Goal: Information Seeking & Learning: Learn about a topic

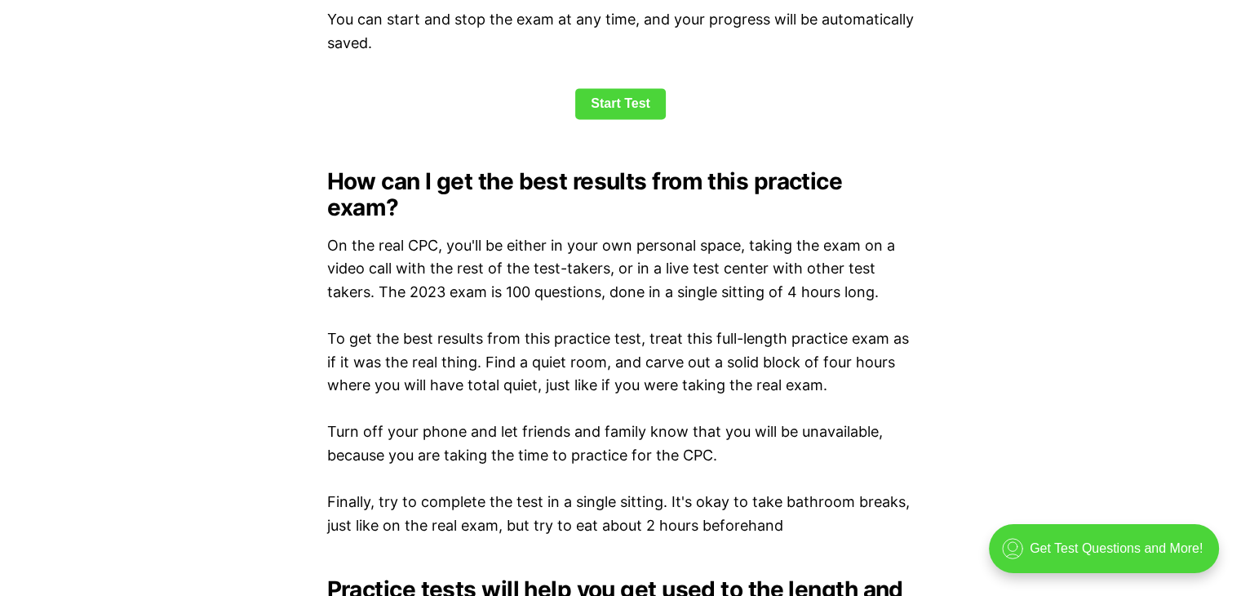
scroll to position [2122, 0]
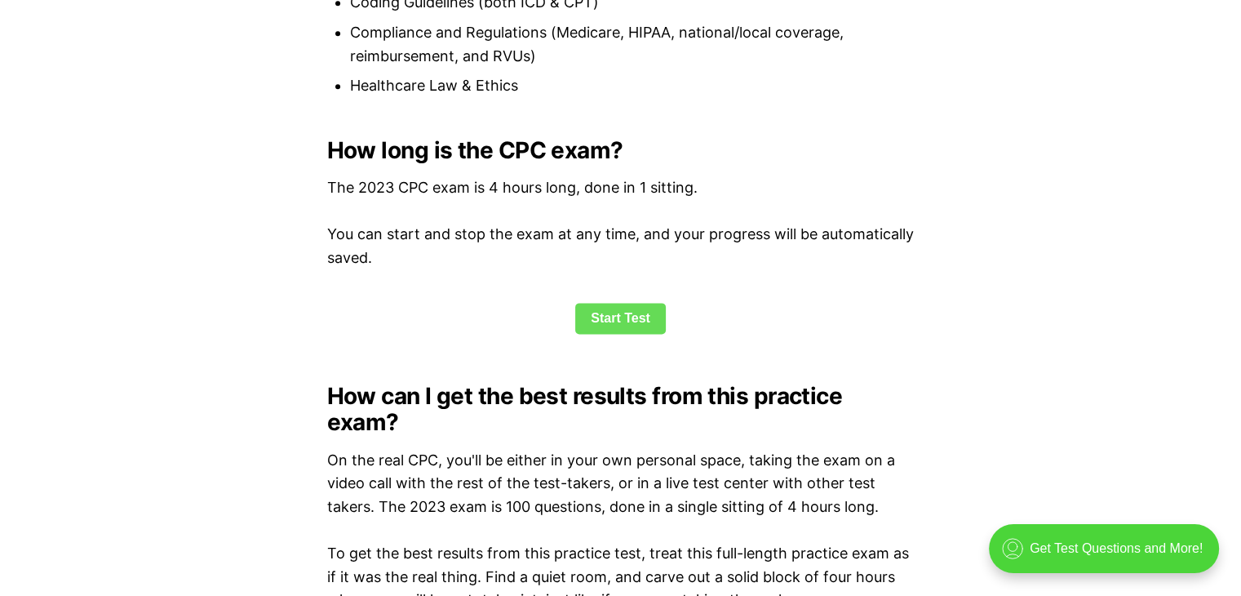
click at [615, 331] on link "Start Test" at bounding box center [620, 318] width 91 height 31
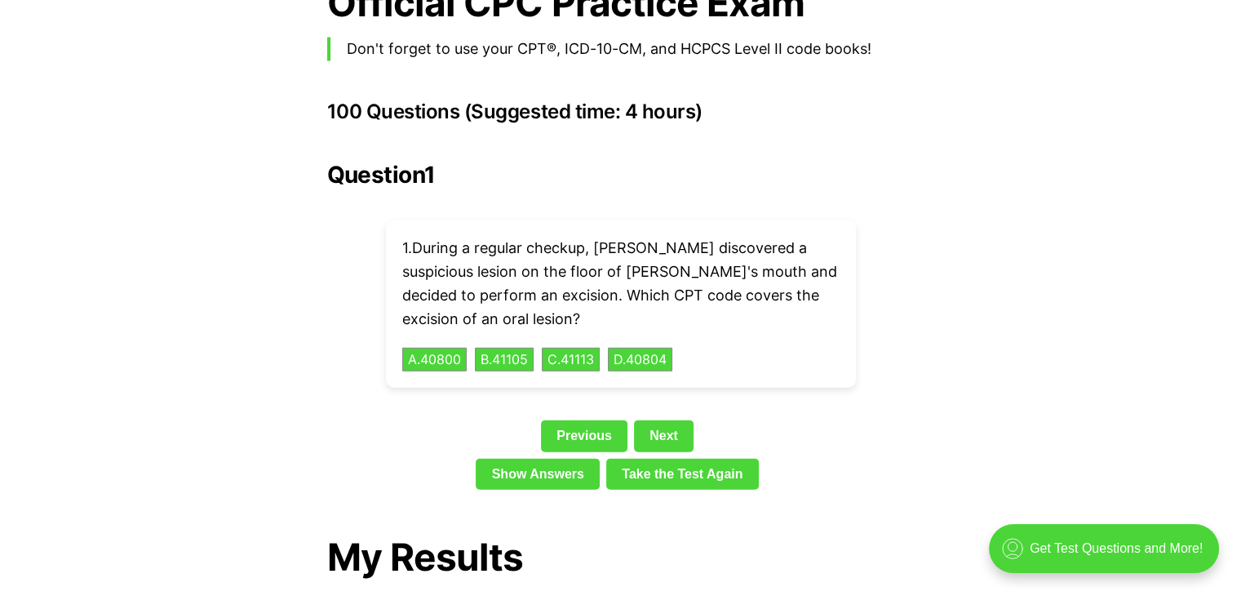
scroll to position [3577, 0]
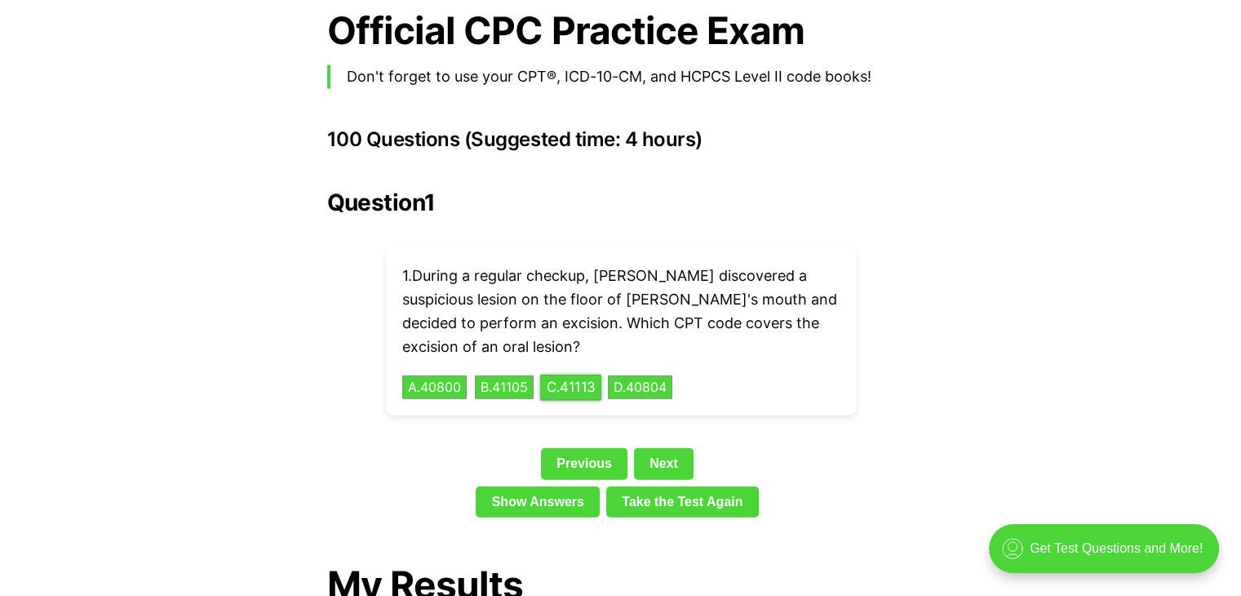
click at [598, 375] on button "C . 41113" at bounding box center [570, 387] width 61 height 25
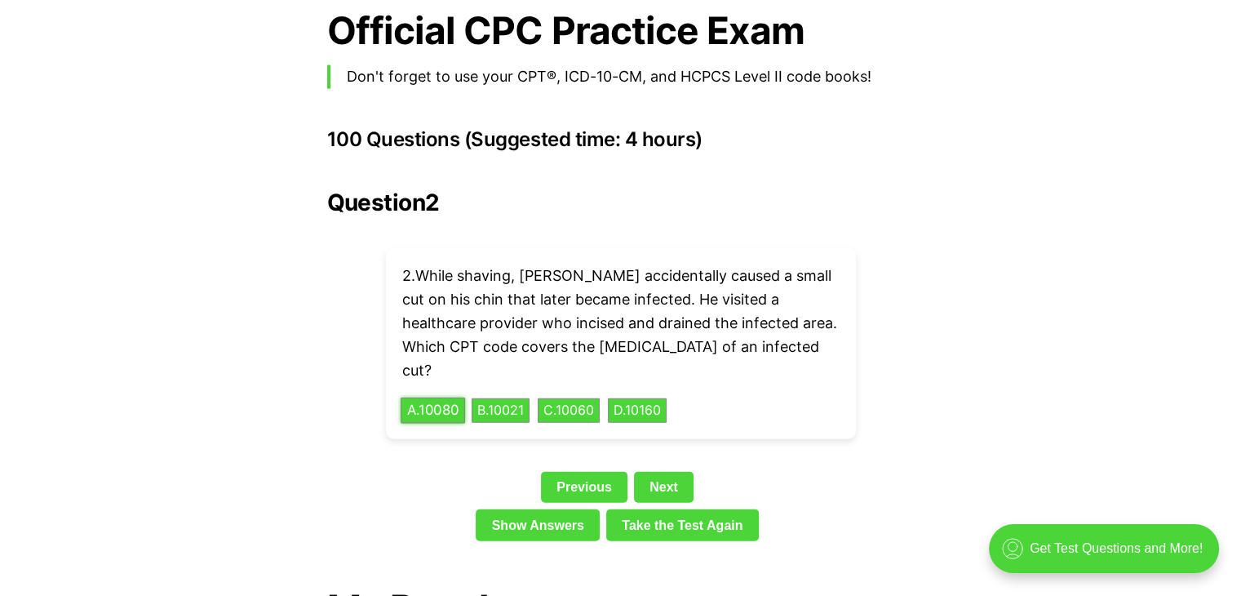
click at [446, 398] on button "A . 10080" at bounding box center [433, 410] width 64 height 25
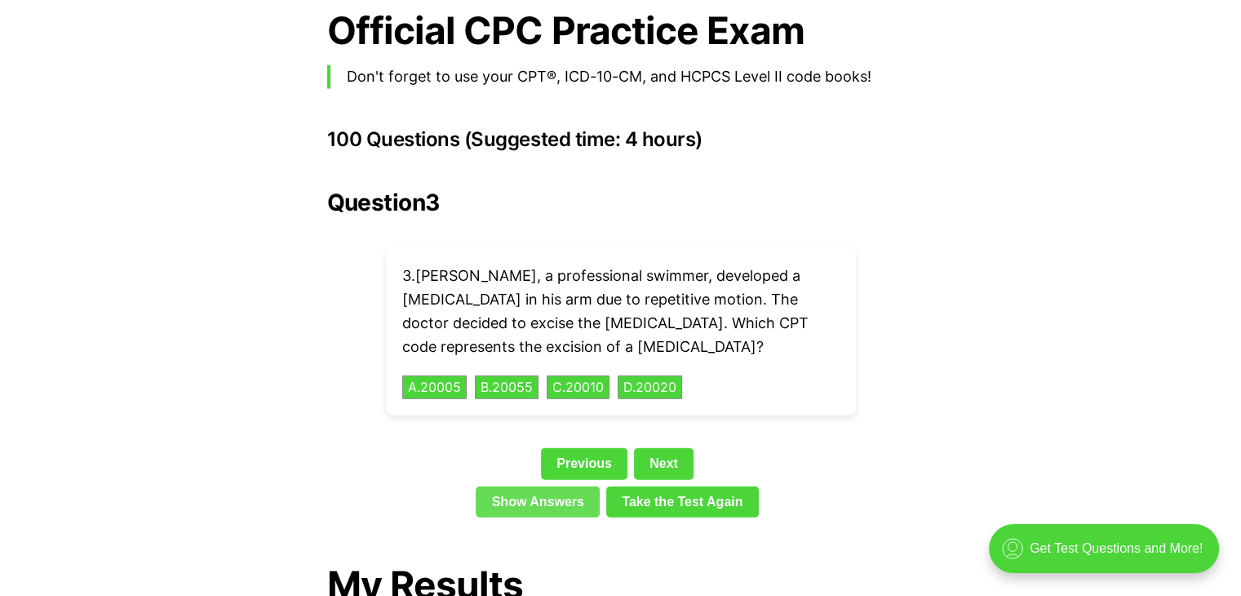
click at [548, 486] on link "Show Answers" at bounding box center [538, 501] width 124 height 31
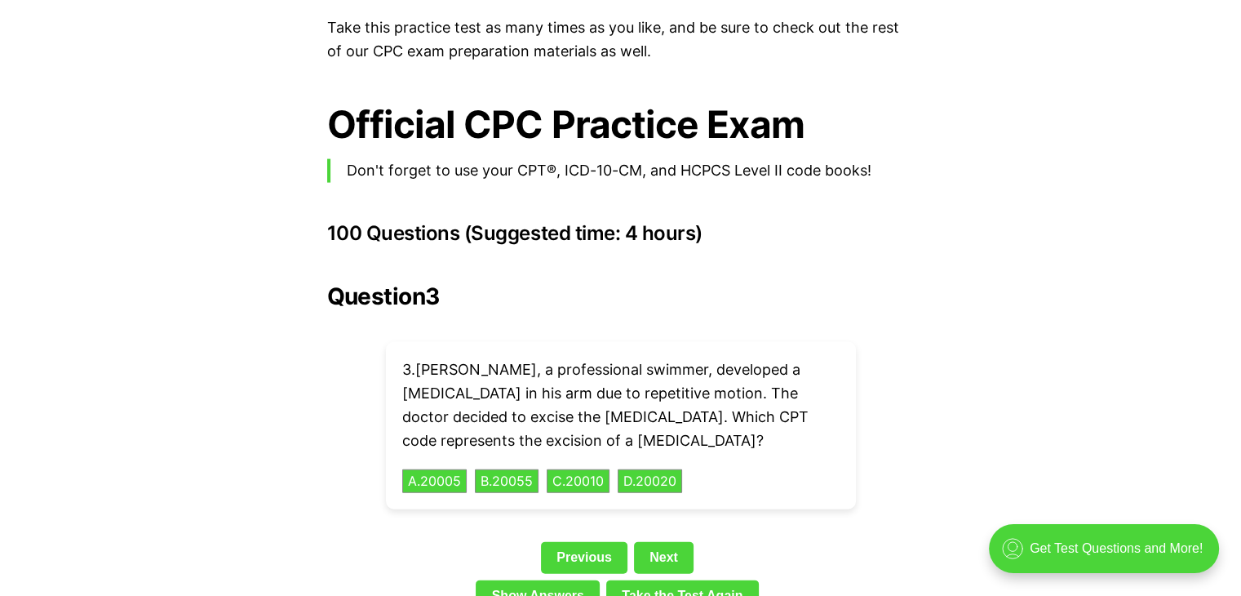
scroll to position [3532, 0]
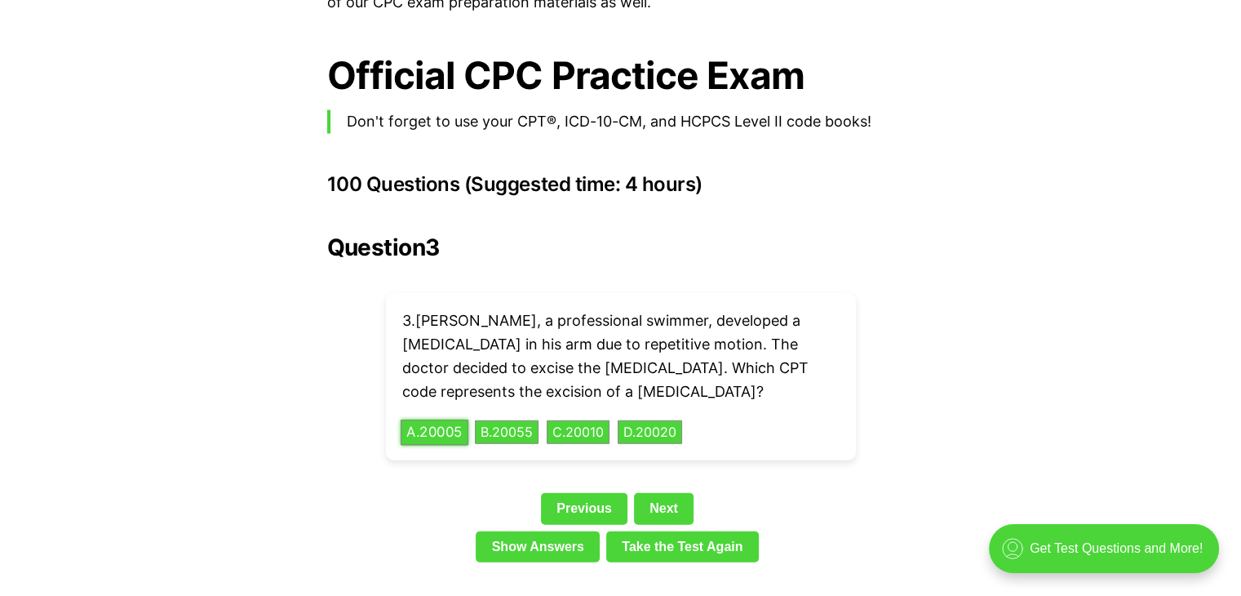
click at [450, 419] on button "A . 20005" at bounding box center [435, 431] width 68 height 25
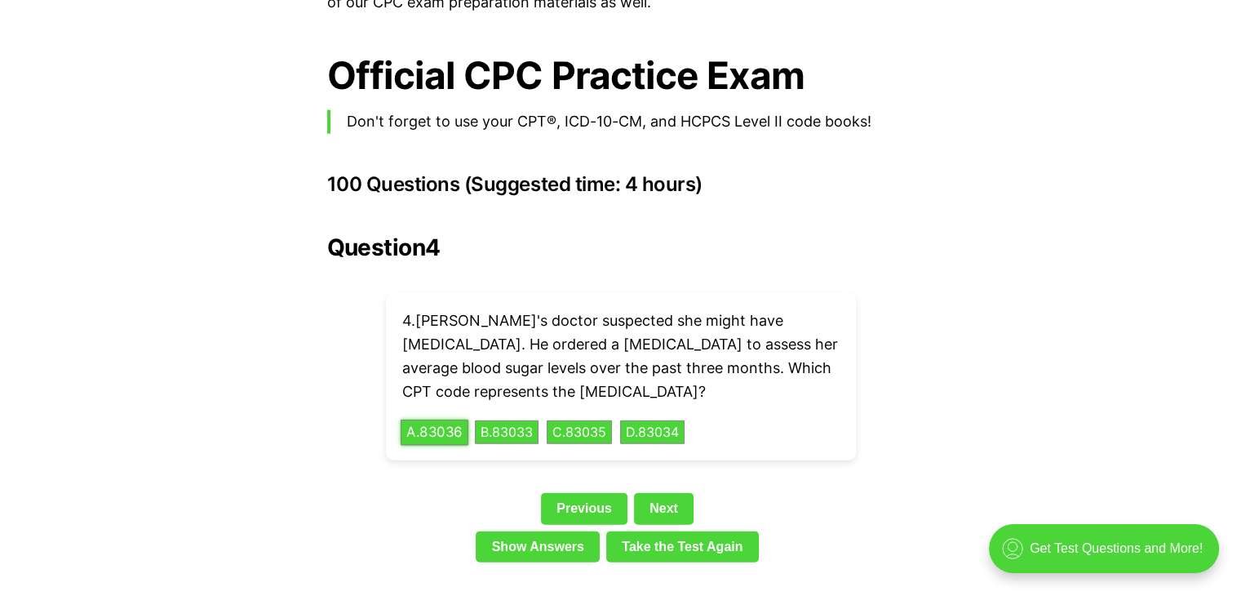
click at [444, 419] on button "A . 83036" at bounding box center [435, 431] width 68 height 25
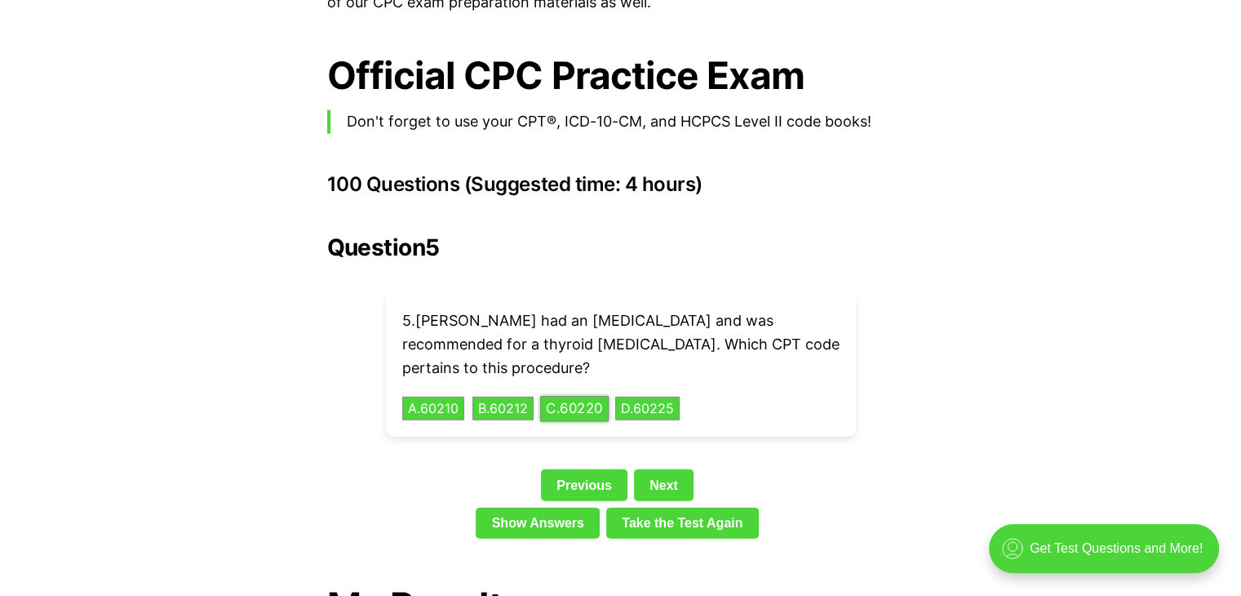
click at [587, 396] on button "C . 60220" at bounding box center [574, 408] width 69 height 25
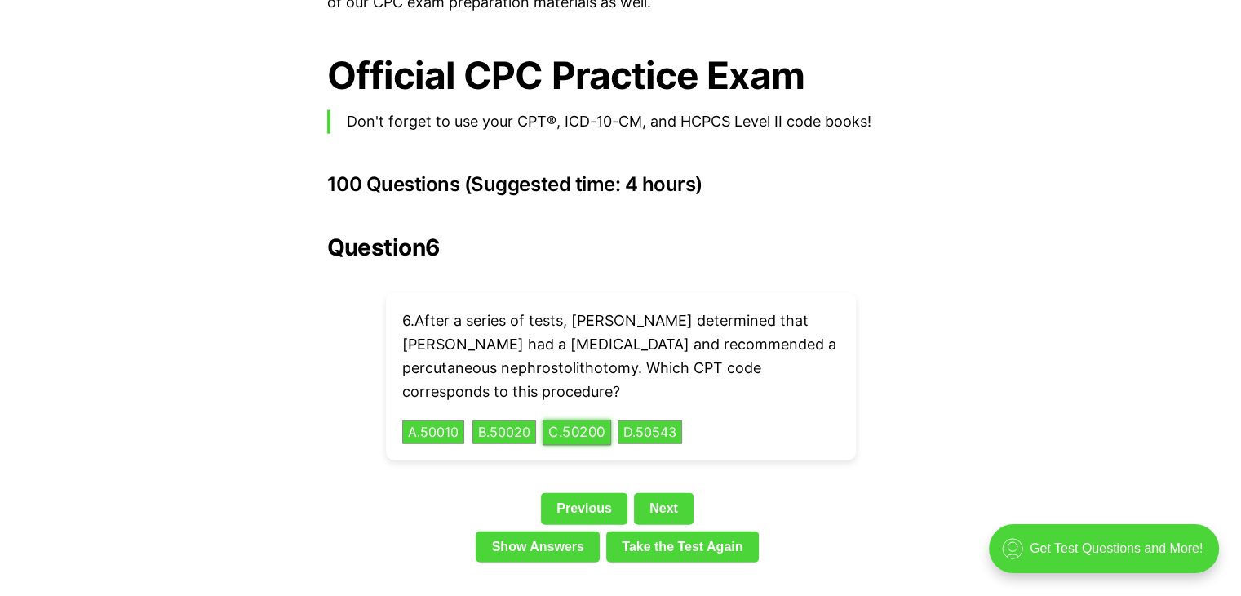
click at [579, 419] on button "C . 50200" at bounding box center [577, 431] width 69 height 25
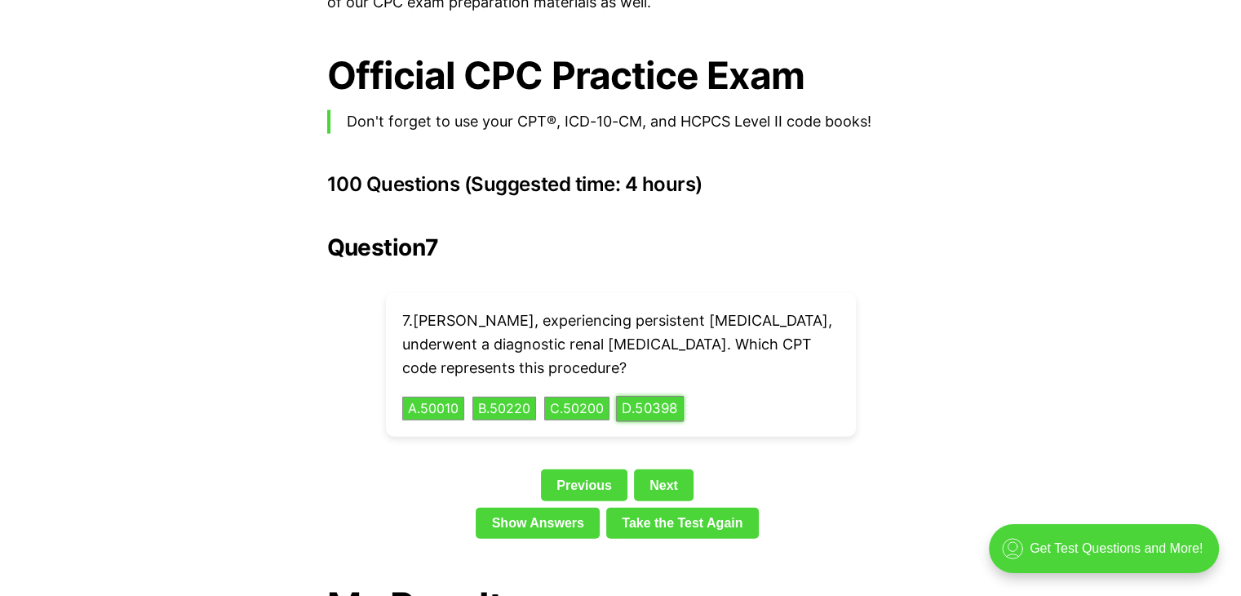
click at [657, 396] on button "D . 50398" at bounding box center [650, 408] width 68 height 25
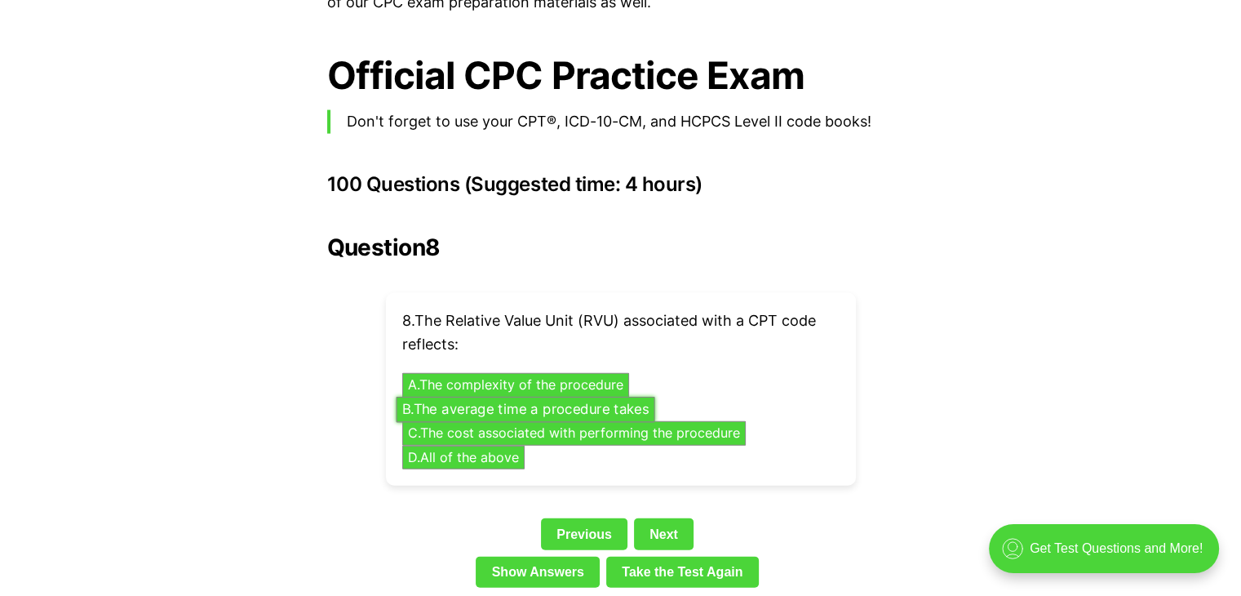
click at [495, 397] on button "B . The average time a procedure takes" at bounding box center [525, 409] width 259 height 25
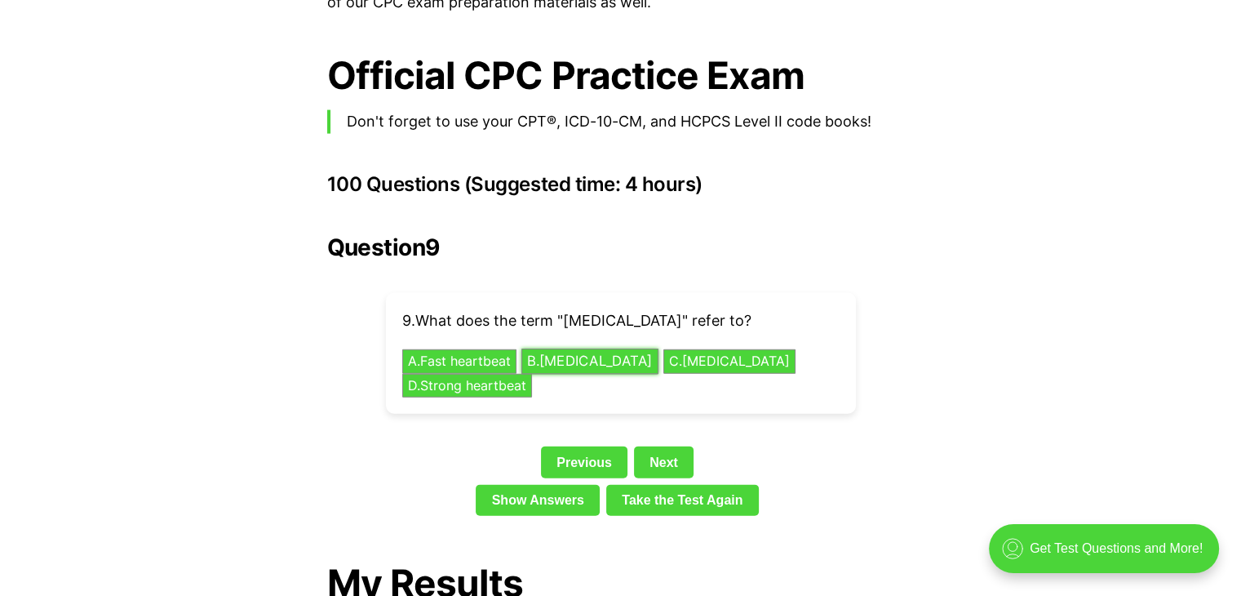
click at [575, 349] on button "B . [MEDICAL_DATA]" at bounding box center [589, 361] width 137 height 25
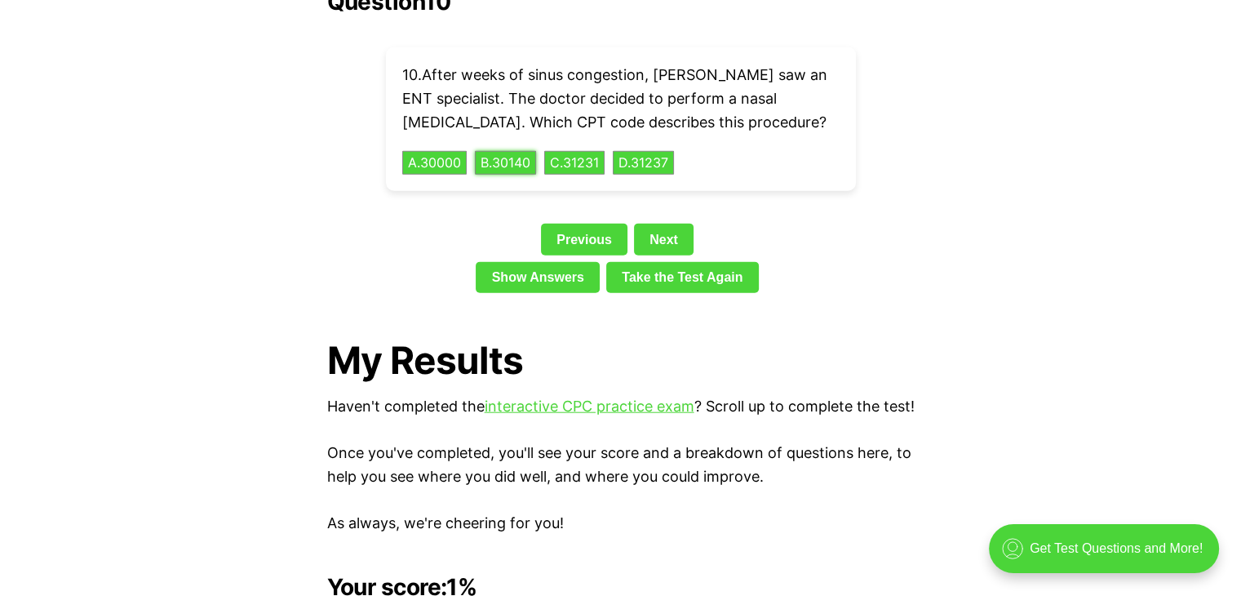
scroll to position [3695, 0]
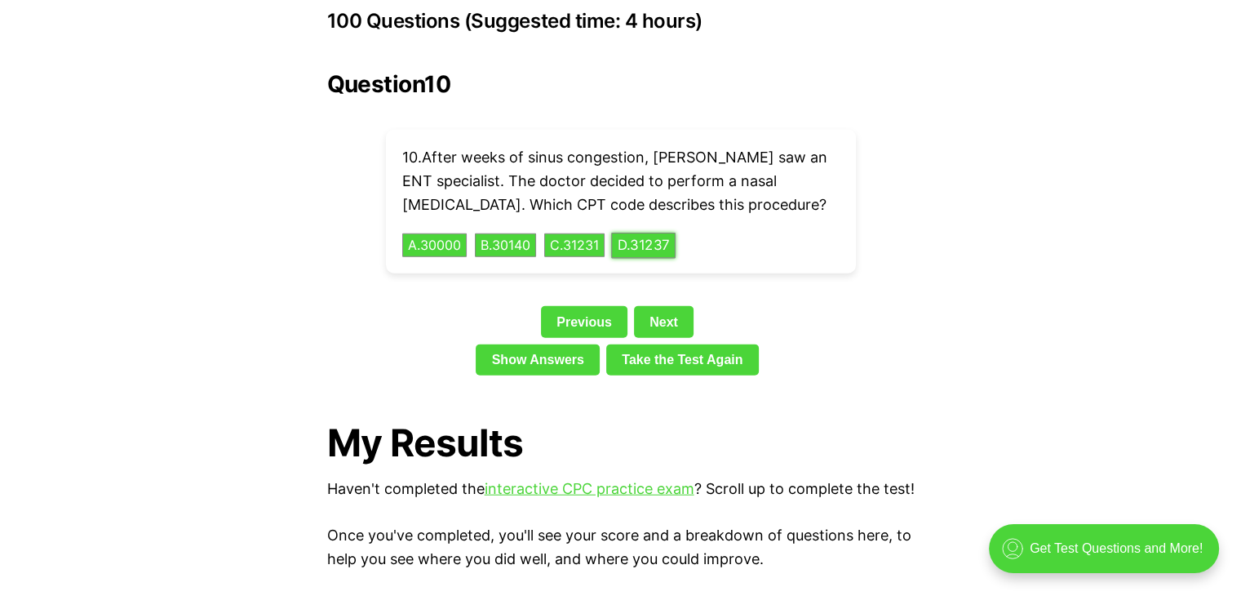
click at [670, 233] on button "D . 31237" at bounding box center [643, 245] width 64 height 25
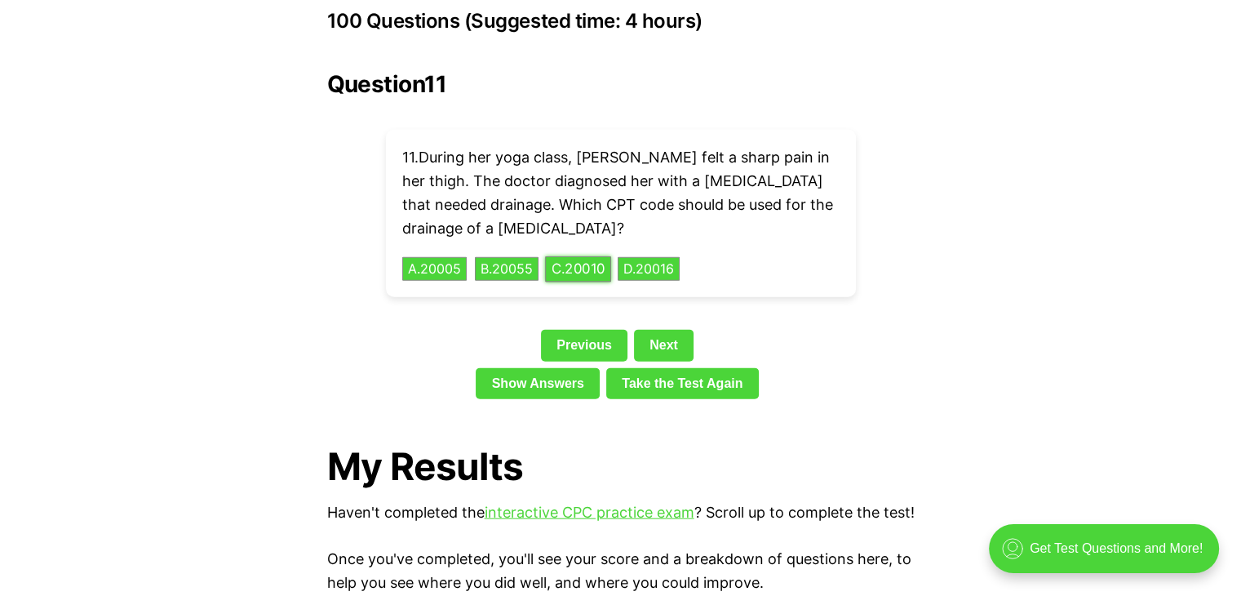
click at [574, 256] on button "C . 20010" at bounding box center [578, 268] width 66 height 25
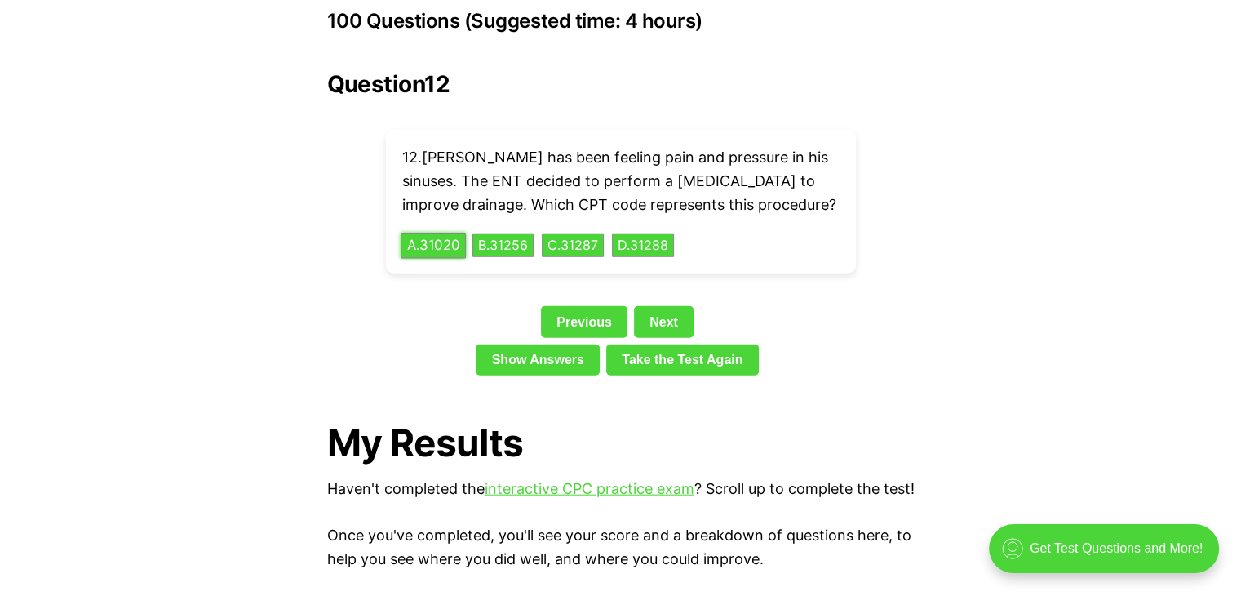
click at [437, 233] on button "A . 31020" at bounding box center [433, 245] width 65 height 25
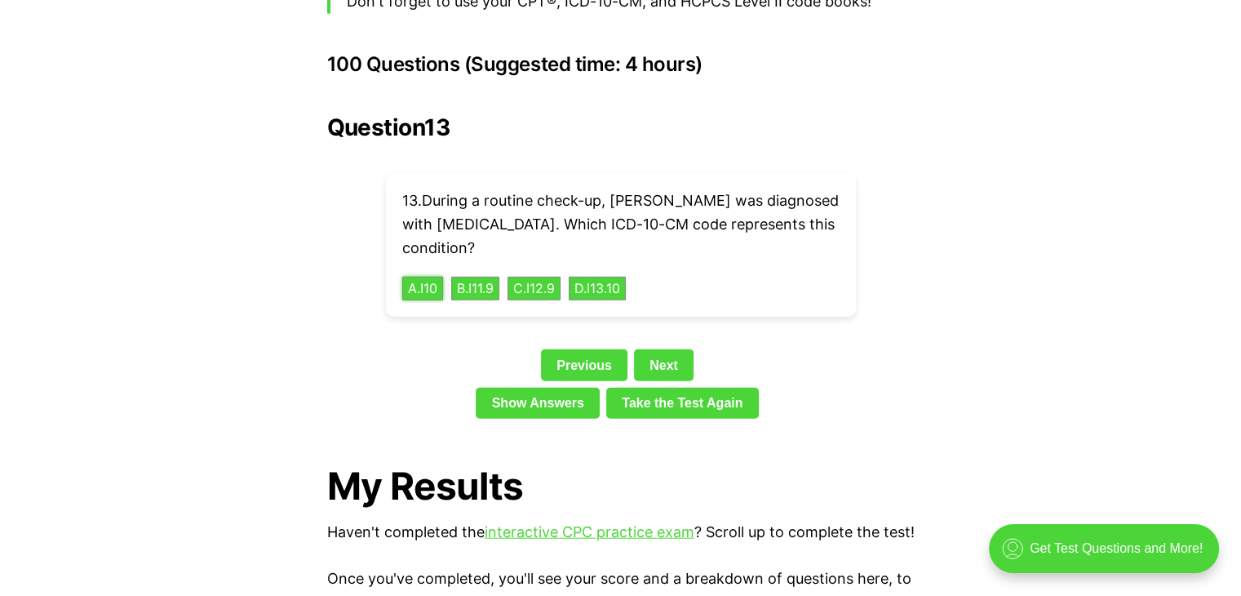
scroll to position [3532, 0]
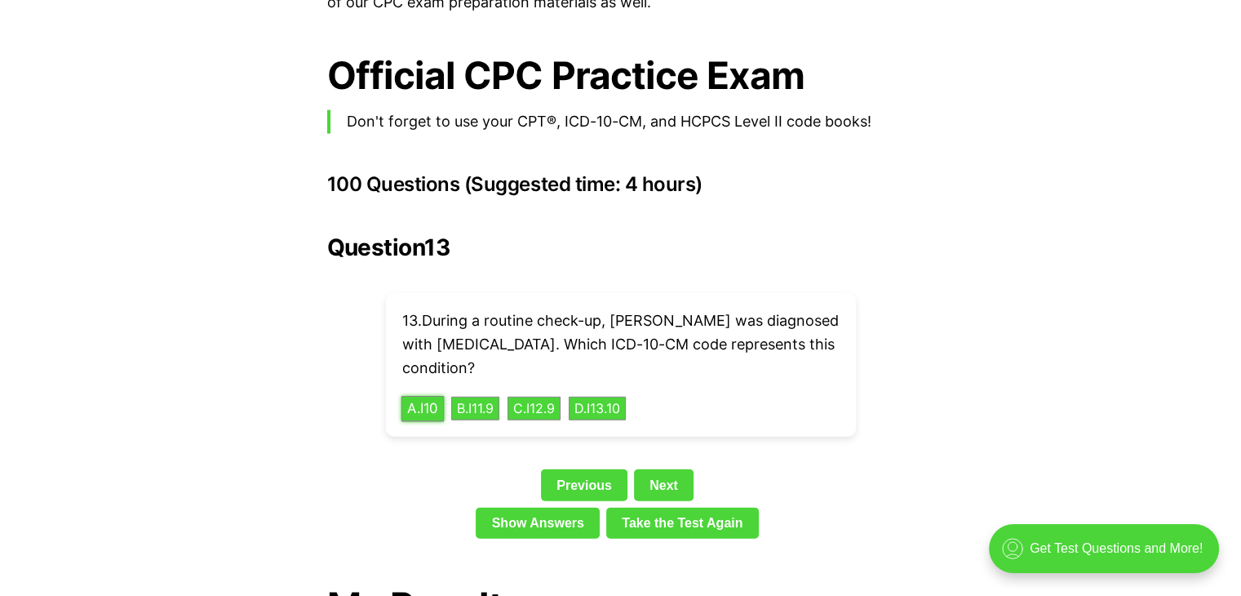
click at [426, 396] on button "A . I10" at bounding box center [422, 408] width 43 height 25
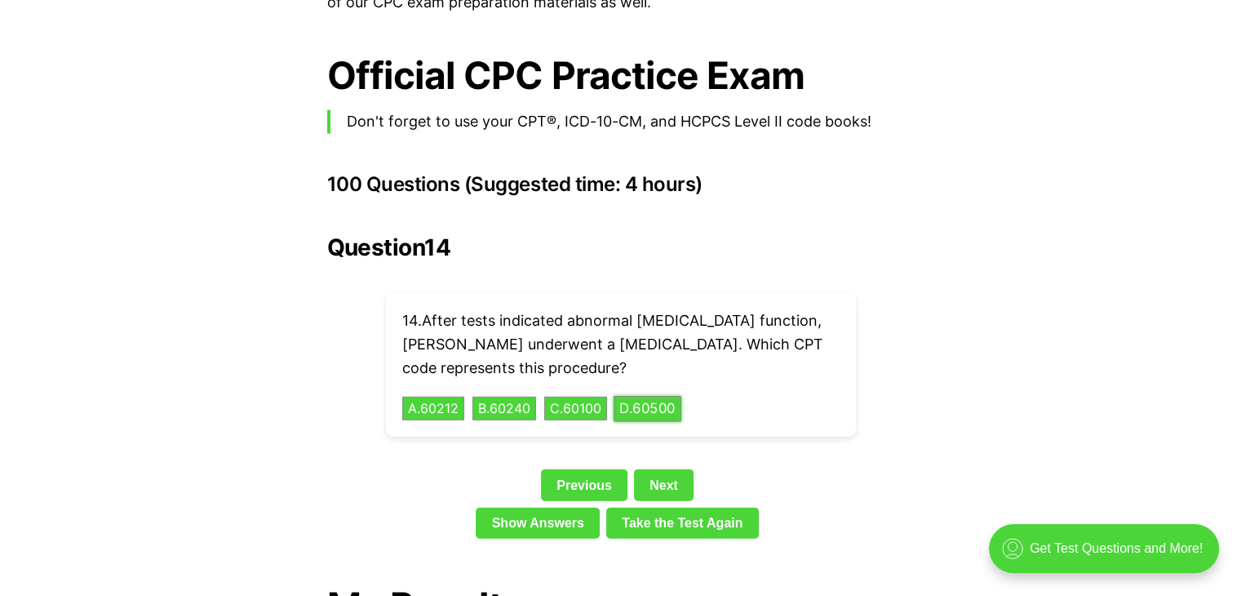
click at [664, 396] on button "D . 60500" at bounding box center [648, 408] width 68 height 25
click at [479, 397] on div "15 . [PERSON_NAME] uses a manual wheelchair due to his mobility limitations. Wh…" at bounding box center [621, 365] width 470 height 144
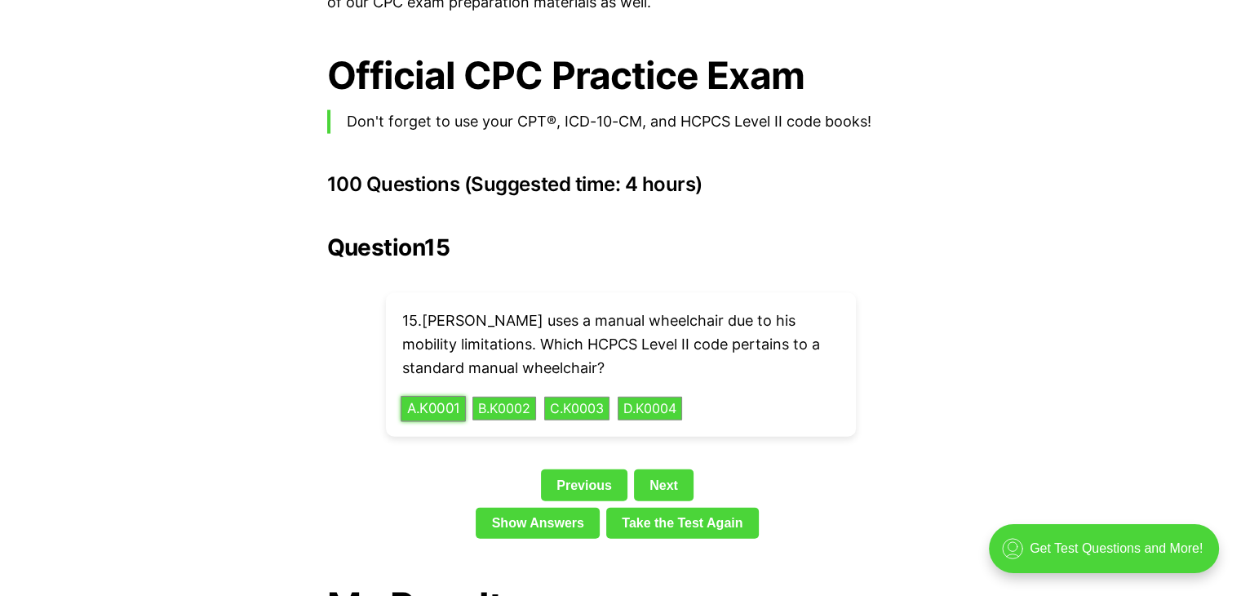
click at [460, 396] on button "A . K0001" at bounding box center [433, 408] width 65 height 25
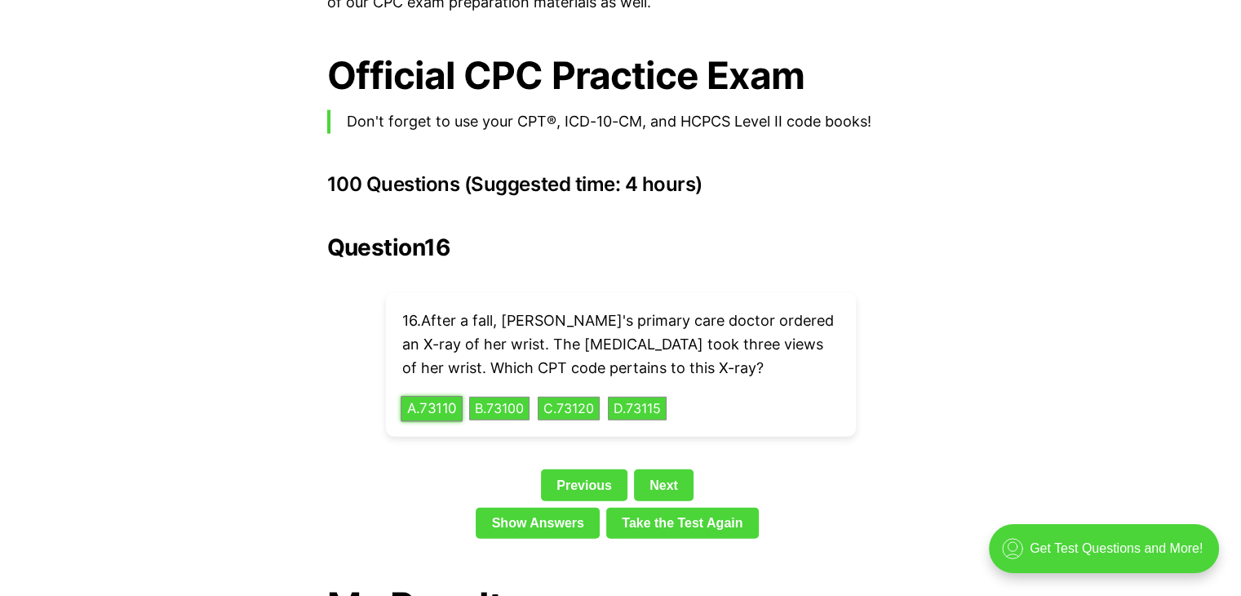
click at [441, 396] on button "A . 73110" at bounding box center [432, 408] width 62 height 25
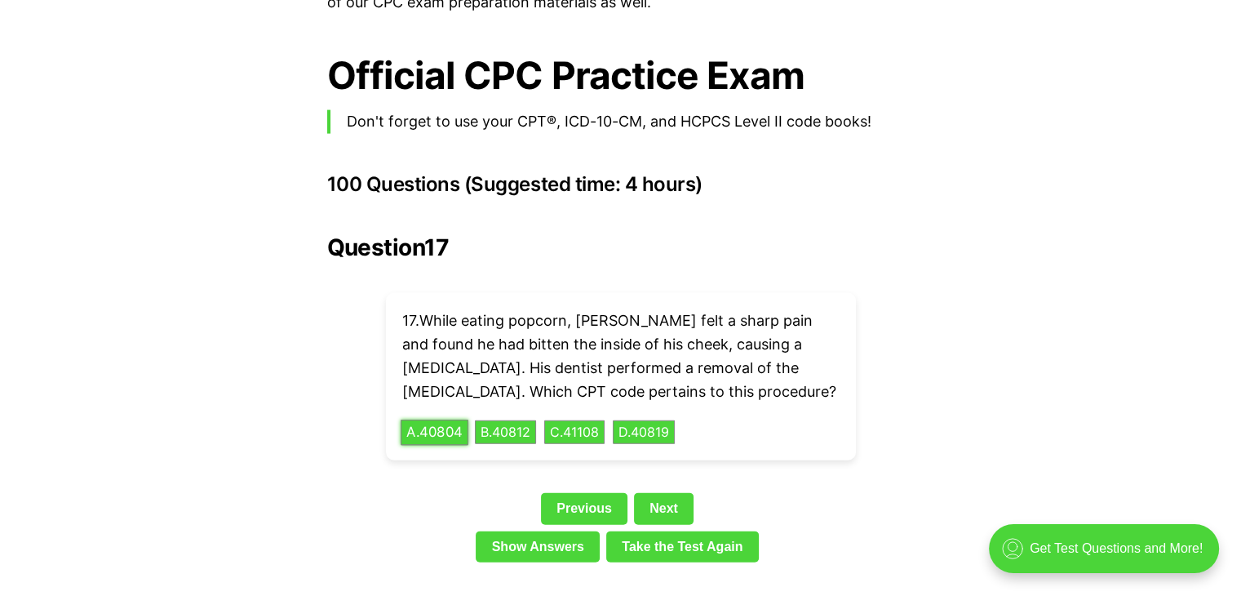
click at [450, 419] on button "A . 40804" at bounding box center [435, 431] width 68 height 25
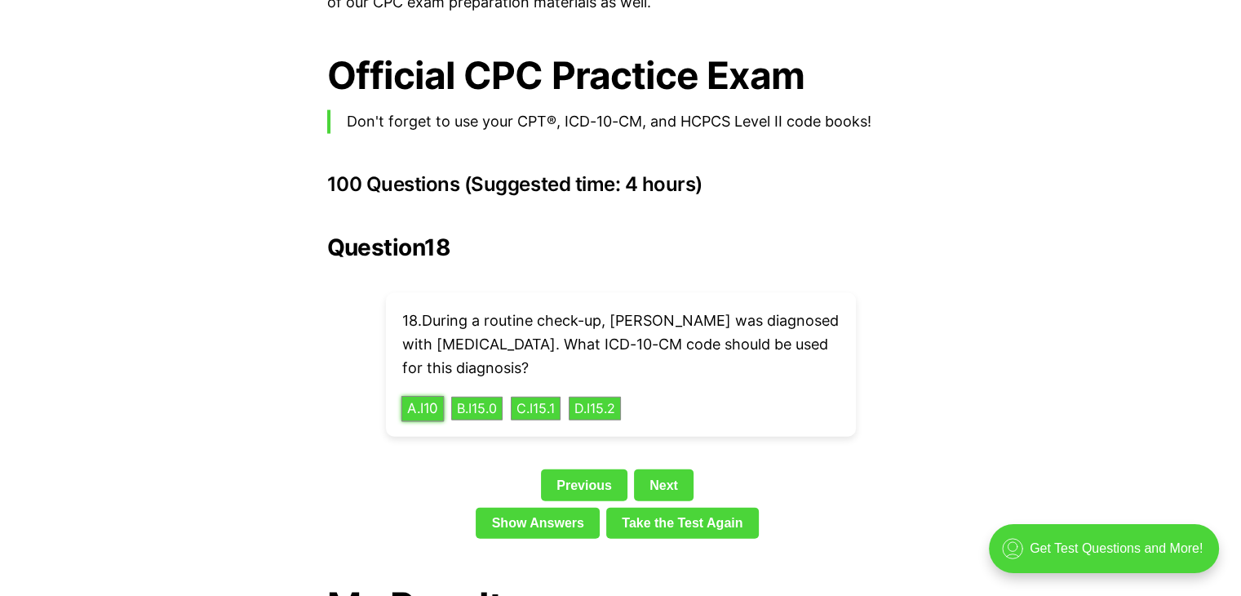
click at [424, 396] on button "A . I10" at bounding box center [422, 408] width 43 height 25
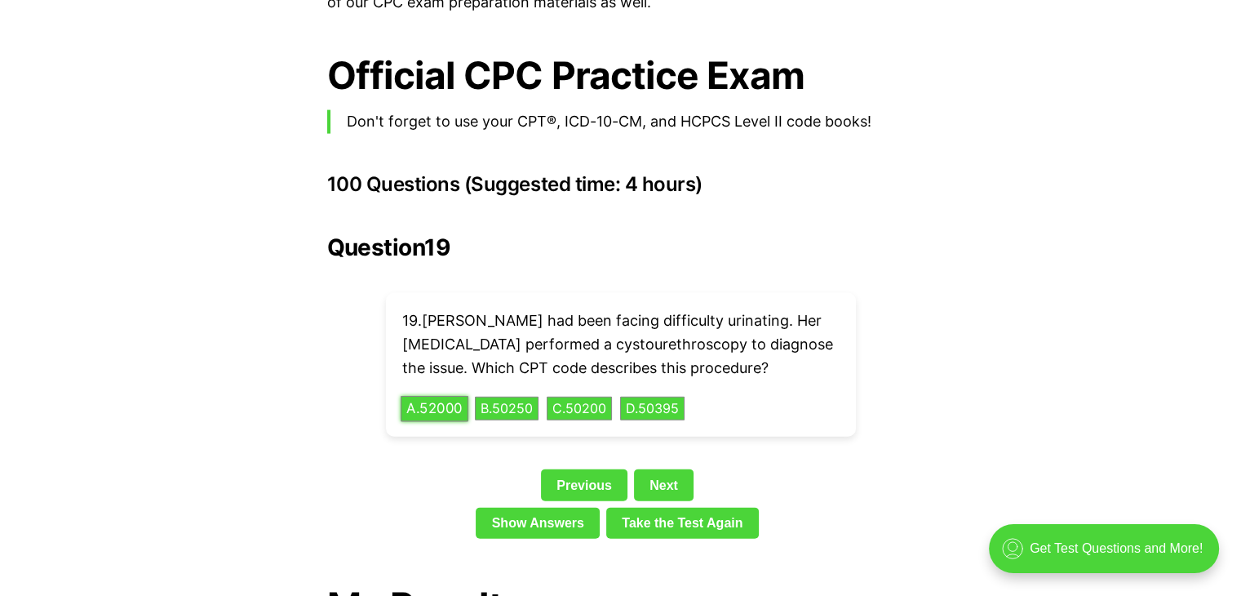
click at [428, 396] on button "A . 52000" at bounding box center [435, 408] width 68 height 25
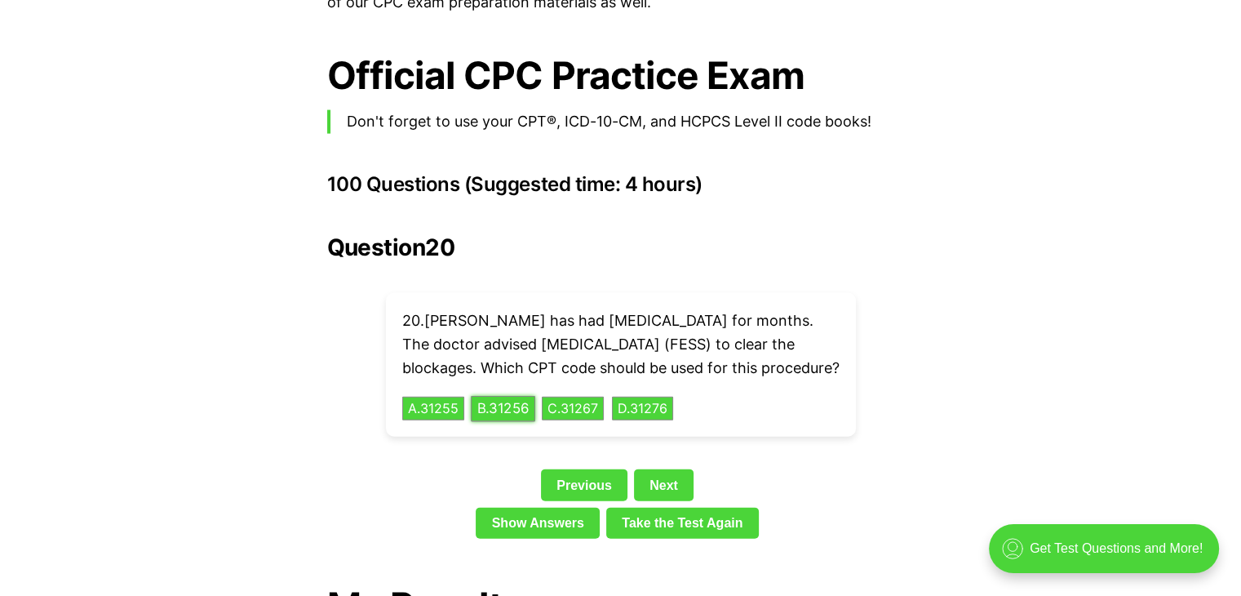
click at [515, 416] on div "20 . [PERSON_NAME] has had [MEDICAL_DATA] for months. The doctor advised [MEDIC…" at bounding box center [621, 365] width 470 height 144
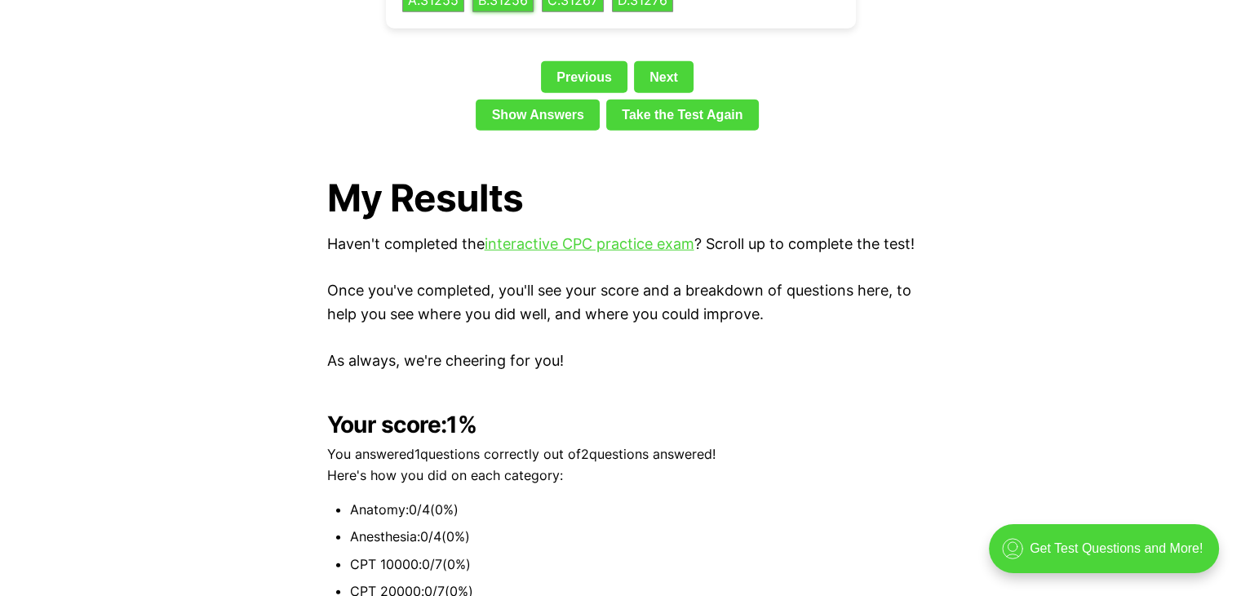
scroll to position [3858, 0]
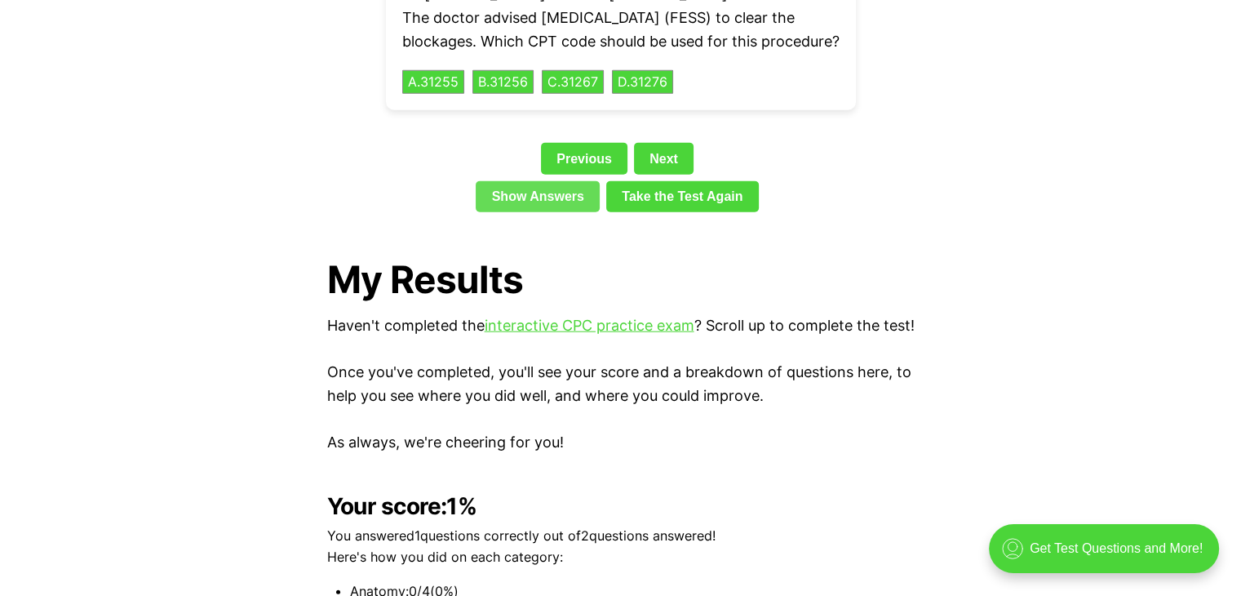
click at [549, 192] on link "Show Answers" at bounding box center [538, 196] width 124 height 31
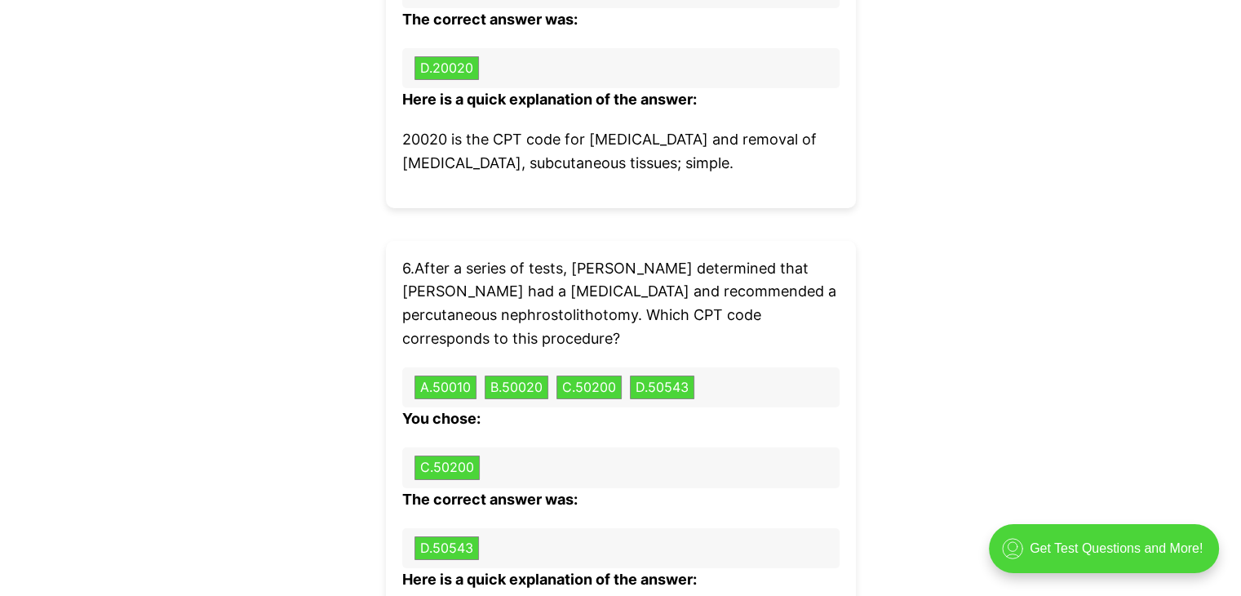
scroll to position [5759, 0]
